Goal: Complete application form: Complete application form

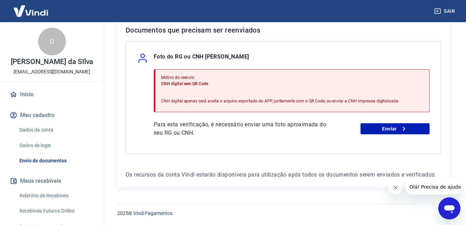
scroll to position [152, 0]
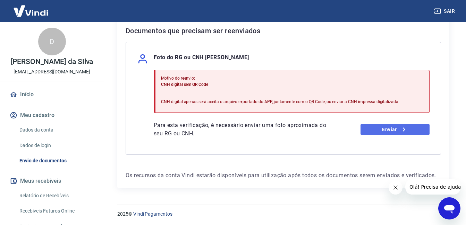
click at [383, 135] on link "Enviar" at bounding box center [394, 129] width 69 height 11
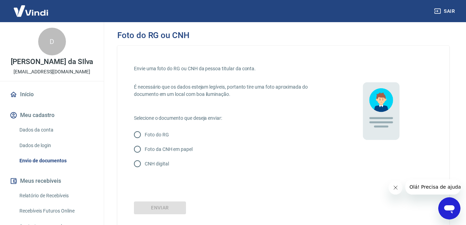
click at [138, 132] on input "Foto do RG" at bounding box center [137, 135] width 15 height 15
radio input "true"
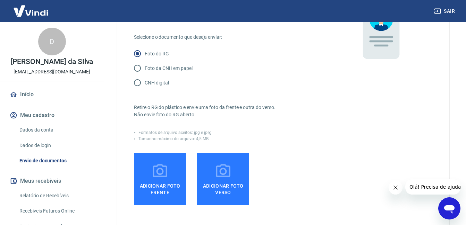
scroll to position [82, 0]
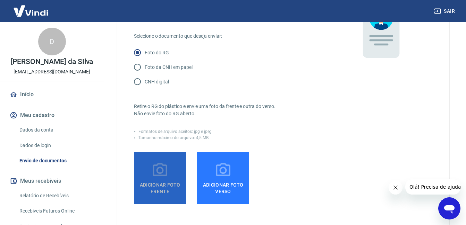
click at [155, 167] on icon at bounding box center [159, 170] width 17 height 17
click at [0, 0] on input "Adicionar foto frente" at bounding box center [0, 0] width 0 height 0
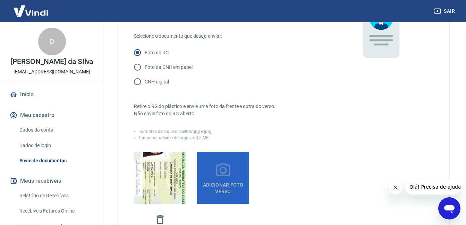
click at [225, 180] on span "Adicionar foto verso" at bounding box center [223, 187] width 46 height 16
click at [0, 0] on input "Adicionar foto verso" at bounding box center [0, 0] width 0 height 0
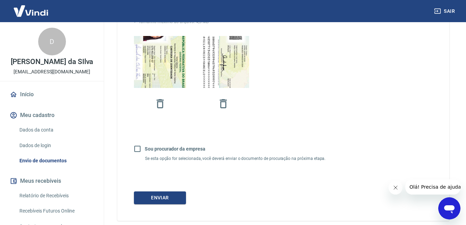
scroll to position [199, 0]
click at [136, 148] on input "Sou procurador da empresa" at bounding box center [137, 148] width 15 height 15
checkbox input "true"
click at [161, 199] on button "Continuar" at bounding box center [160, 197] width 52 height 13
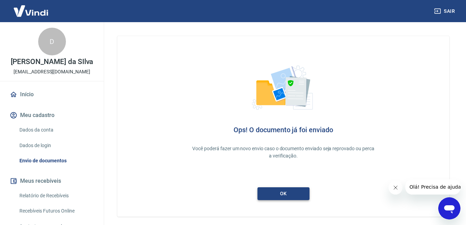
click at [281, 196] on link "ok" at bounding box center [283, 194] width 52 height 13
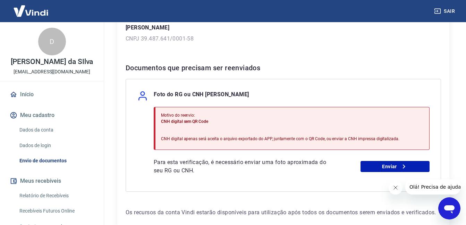
scroll to position [153, 0]
